Goal: Information Seeking & Learning: Compare options

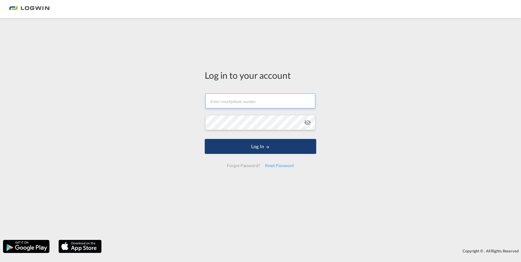
type input "[PERSON_NAME][EMAIL_ADDRESS][PERSON_NAME][DOMAIN_NAME]"
click at [266, 146] on md-icon "LOGIN" at bounding box center [267, 147] width 4 height 4
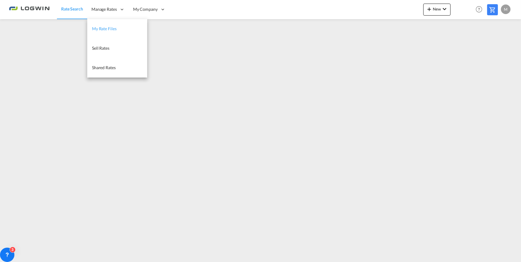
click at [107, 27] on span "My Rate Files" at bounding box center [104, 28] width 25 height 5
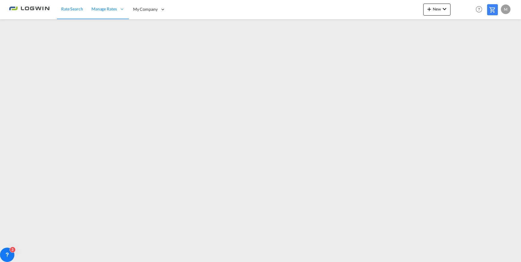
click at [323, 11] on div "Rate Search Manage Rates My Rate Files Sell Rates Shared Rates My Company" at bounding box center [260, 9] width 503 height 19
click at [393, 11] on div "Rate Search Manage Rates My Rate Files Sell Rates Shared Rates My Company" at bounding box center [260, 9] width 503 height 19
